Goal: Use online tool/utility

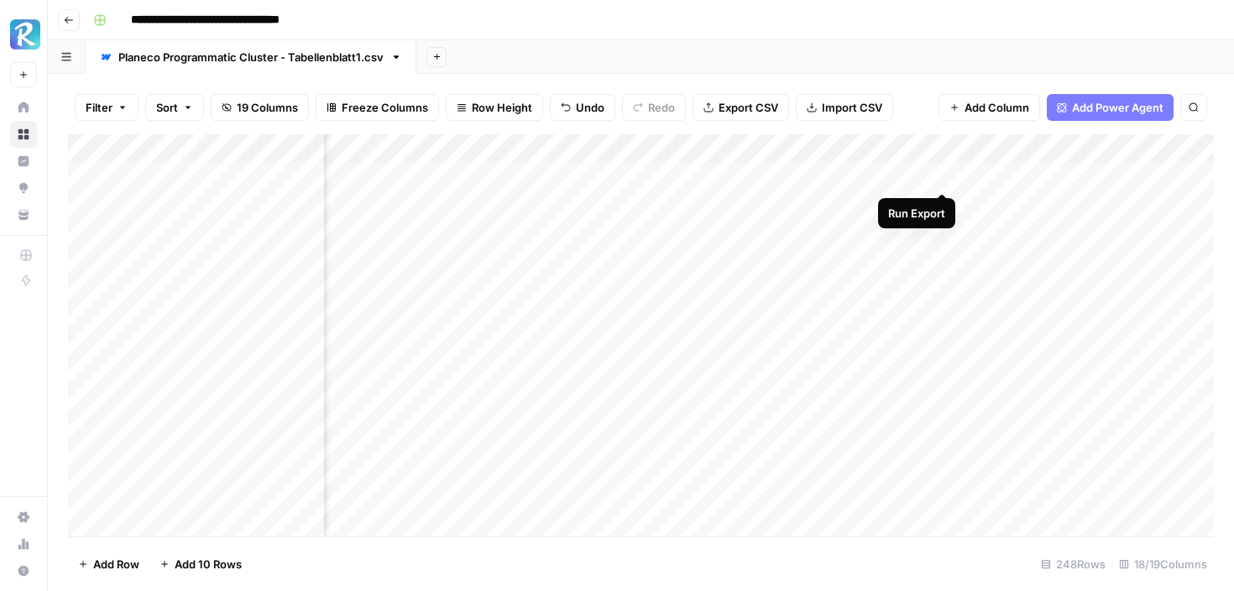
scroll to position [0, 1960]
click at [938, 176] on div "Add Column" at bounding box center [641, 335] width 1146 height 402
click at [944, 201] on div "Add Column" at bounding box center [641, 335] width 1146 height 402
click at [944, 231] on div "Add Column" at bounding box center [641, 335] width 1146 height 402
click at [941, 264] on div "Add Column" at bounding box center [641, 335] width 1146 height 402
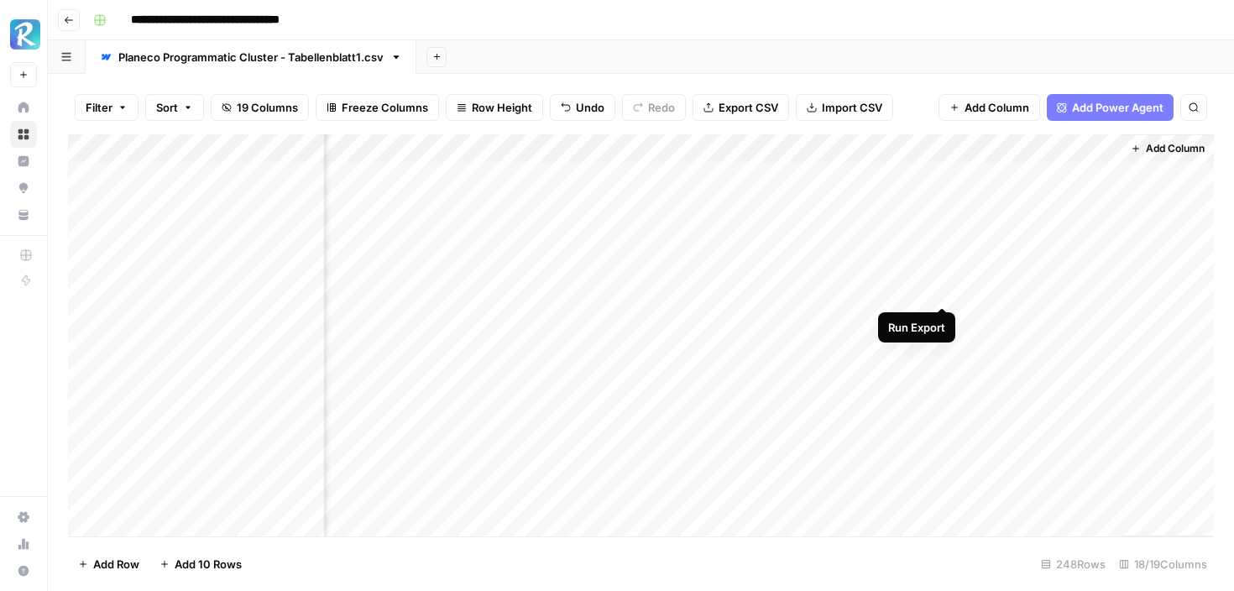
click at [941, 290] on div "Add Column" at bounding box center [641, 335] width 1146 height 402
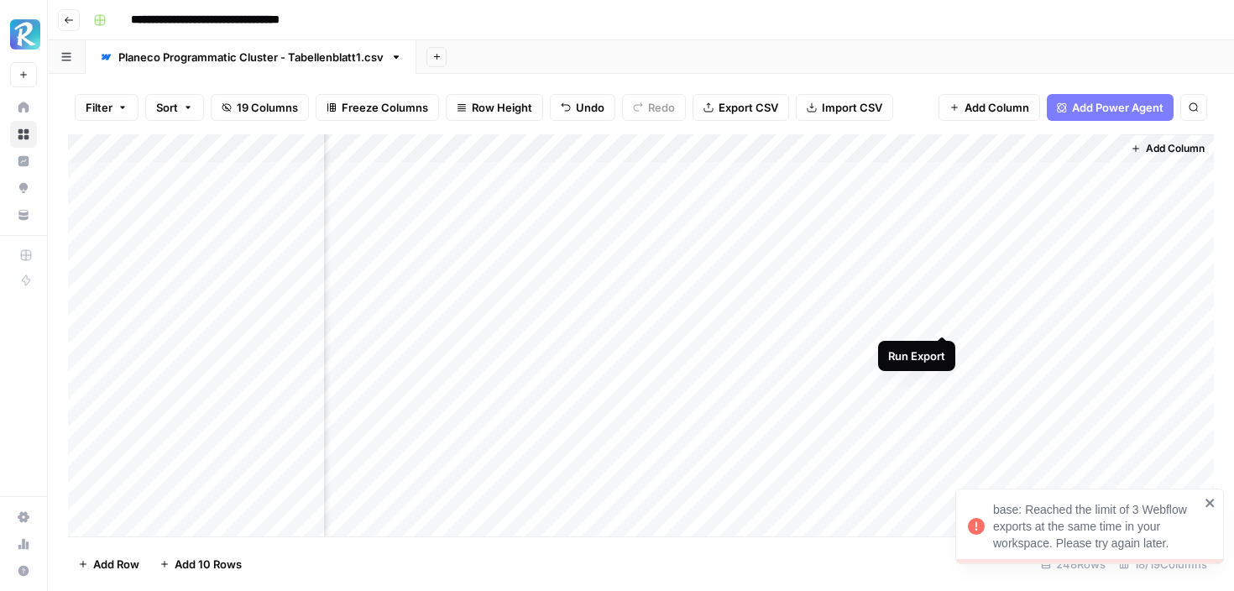
click at [943, 317] on div "Add Column" at bounding box center [641, 335] width 1146 height 402
click at [943, 341] on div "Add Column" at bounding box center [641, 335] width 1146 height 402
click at [943, 290] on div "Add Column" at bounding box center [641, 335] width 1146 height 402
click at [944, 375] on div "Add Column" at bounding box center [641, 335] width 1146 height 402
click at [941, 402] on div "Add Column" at bounding box center [641, 335] width 1146 height 402
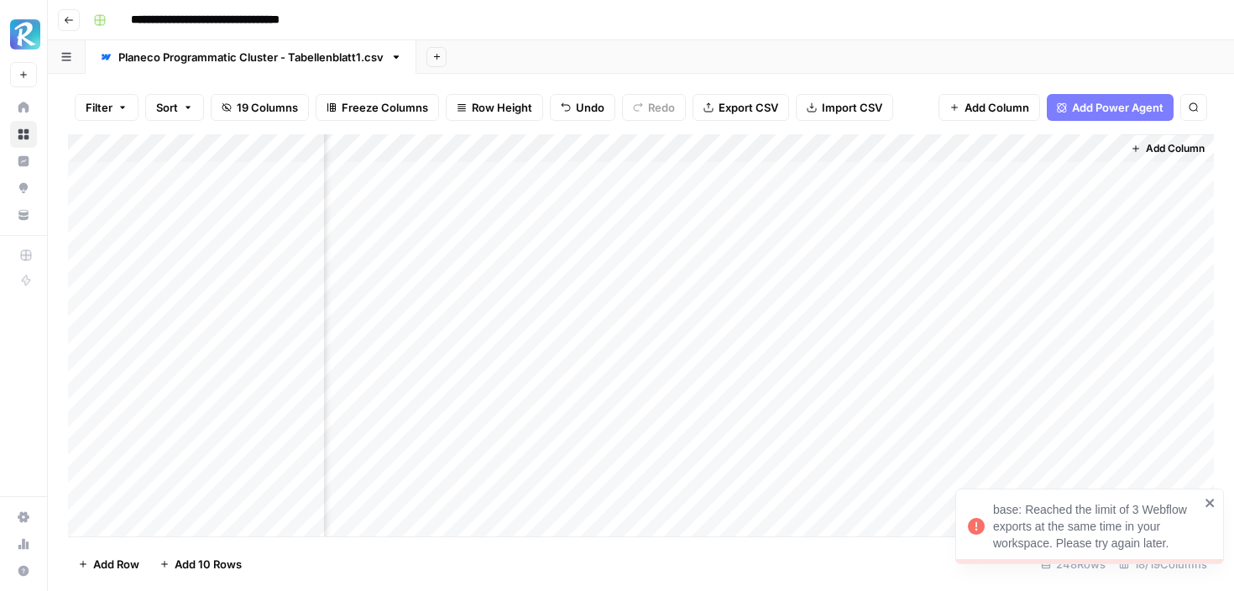
click at [944, 400] on div "Add Column" at bounding box center [641, 335] width 1146 height 402
